Goal: Transaction & Acquisition: Subscribe to service/newsletter

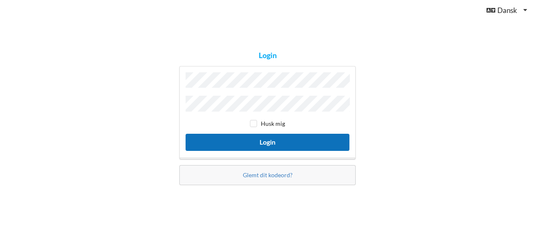
click at [276, 139] on button "Login" at bounding box center [268, 142] width 164 height 17
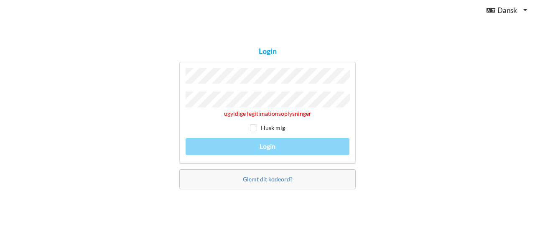
drag, startPoint x: 398, startPoint y: 92, endPoint x: 368, endPoint y: 103, distance: 31.9
click at [395, 93] on div "Login ugyldige legitimationsoplysninger Husk mig Login Glemt dit kodeord?" at bounding box center [267, 118] width 535 height 237
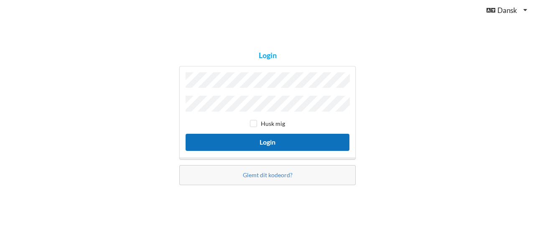
click at [270, 141] on button "Login" at bounding box center [268, 142] width 164 height 17
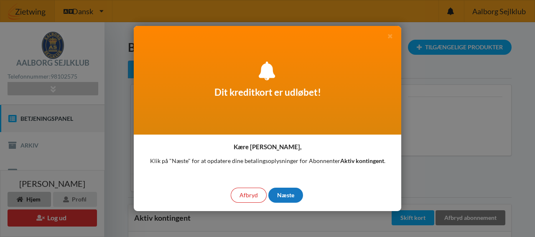
click at [289, 194] on div "Næste" at bounding box center [286, 195] width 35 height 15
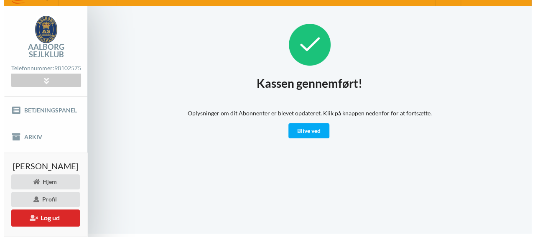
scroll to position [29, 0]
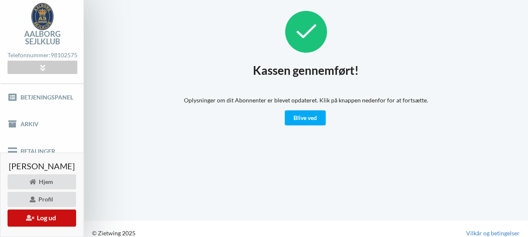
click at [68, 220] on button "Log ud" at bounding box center [42, 218] width 69 height 17
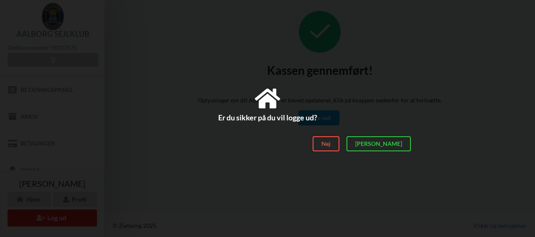
drag, startPoint x: 400, startPoint y: 146, endPoint x: 394, endPoint y: 145, distance: 6.4
click at [400, 146] on div "[PERSON_NAME]" at bounding box center [379, 143] width 64 height 15
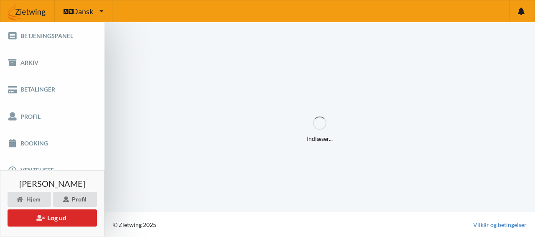
scroll to position [0, 0]
